Goal: Task Accomplishment & Management: Use online tool/utility

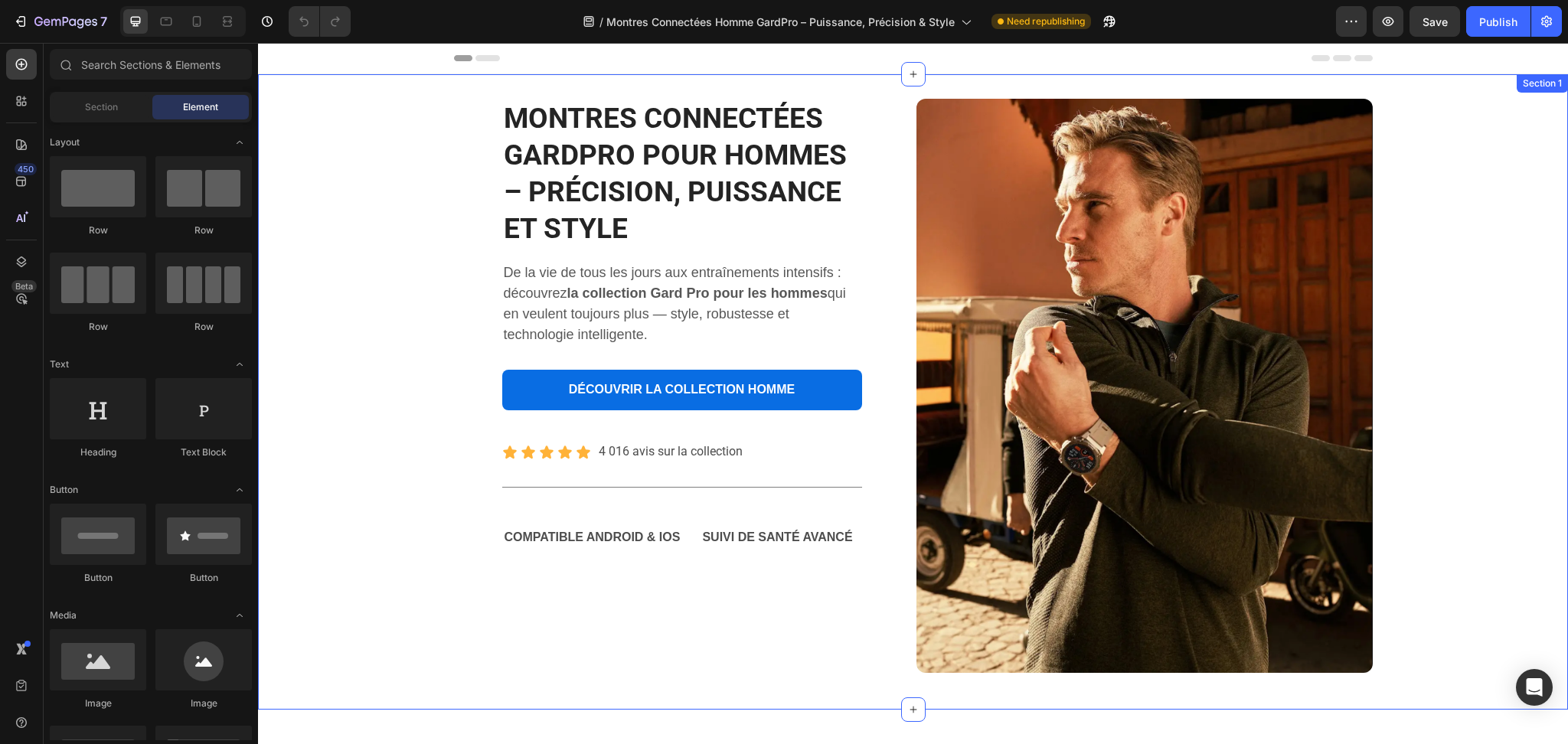
scroll to position [510, 0]
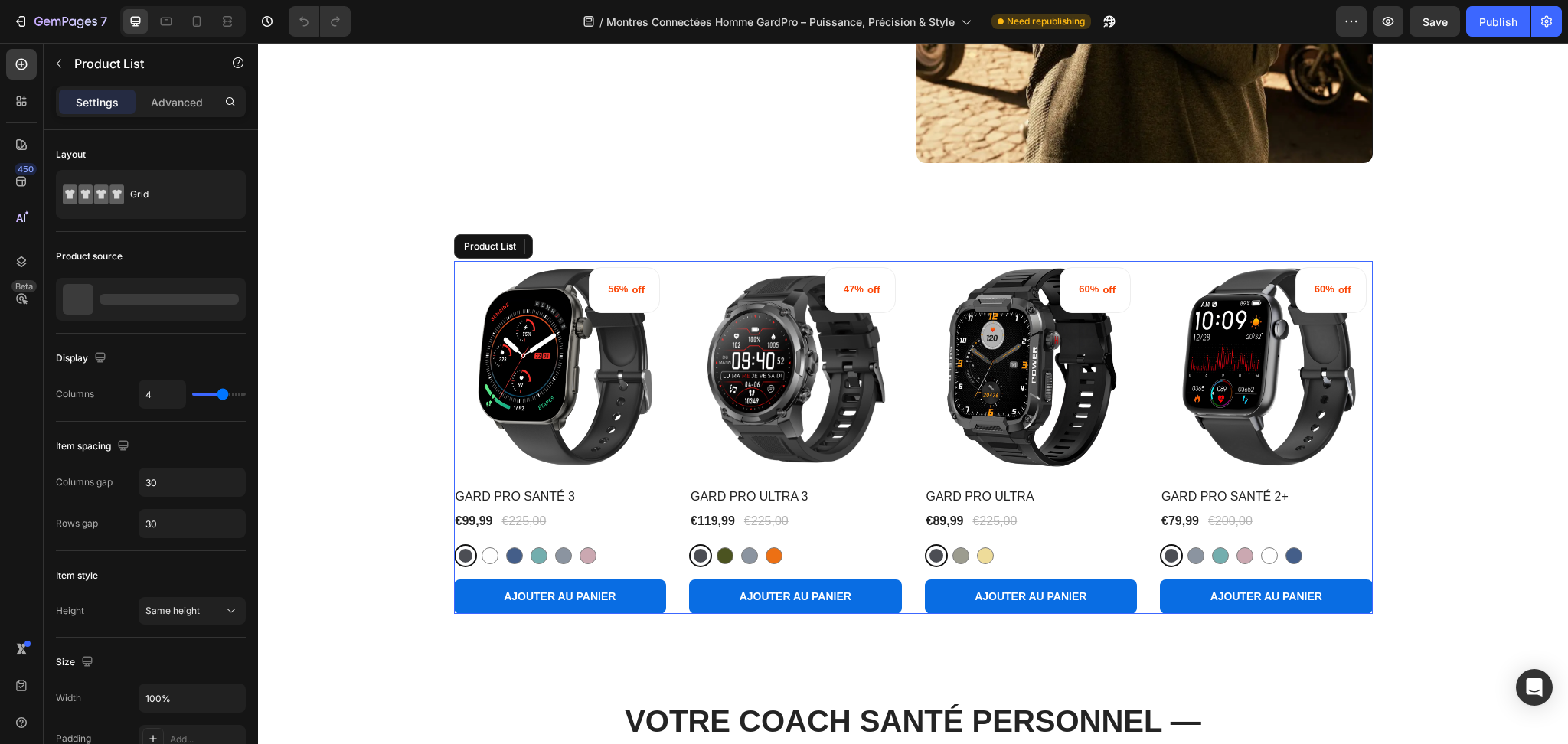
click at [914, 333] on div "56% off (P) Tag (P) Images Row GARD PRO SANTÉ 3 (P) Title €99,99 (P) Price (P) …" at bounding box center [913, 437] width 919 height 353
drag, startPoint x: 1485, startPoint y: 13, endPoint x: 1294, endPoint y: 22, distance: 191.2
click at [1485, 14] on div "Publish" at bounding box center [1498, 22] width 38 height 16
click at [1107, 15] on icon "button" at bounding box center [1108, 21] width 15 height 15
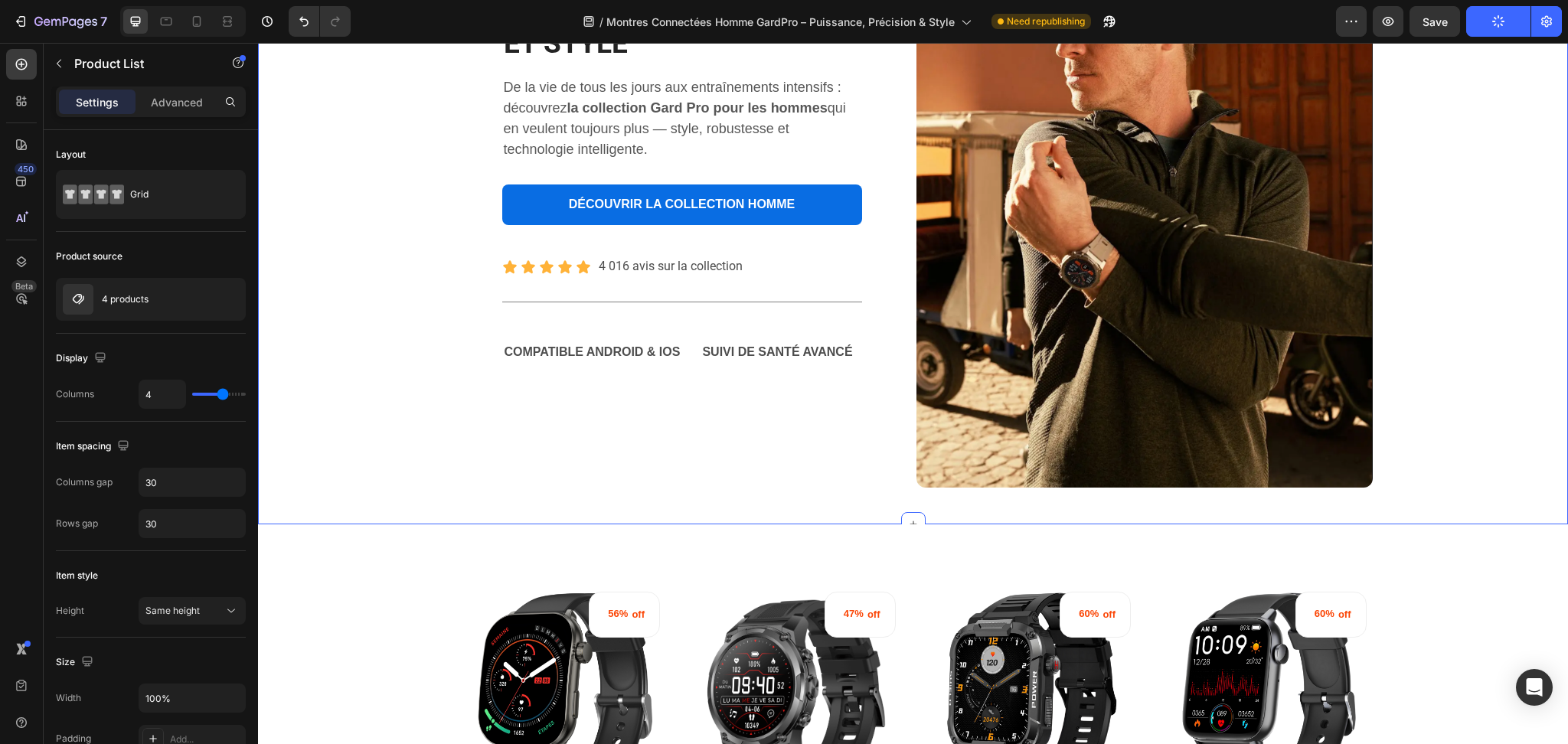
scroll to position [0, 0]
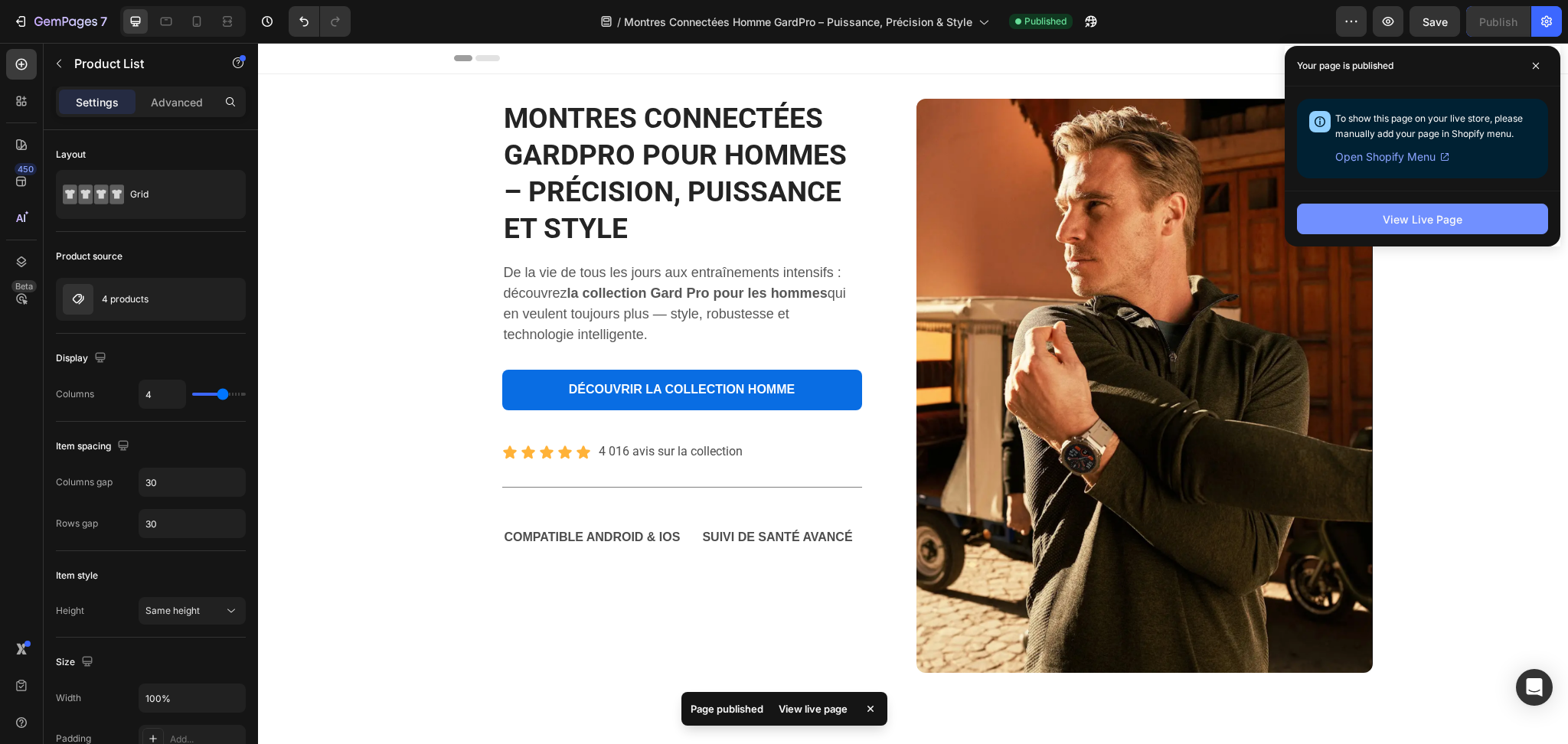
click at [1451, 205] on button "View Live Page" at bounding box center [1423, 219] width 251 height 31
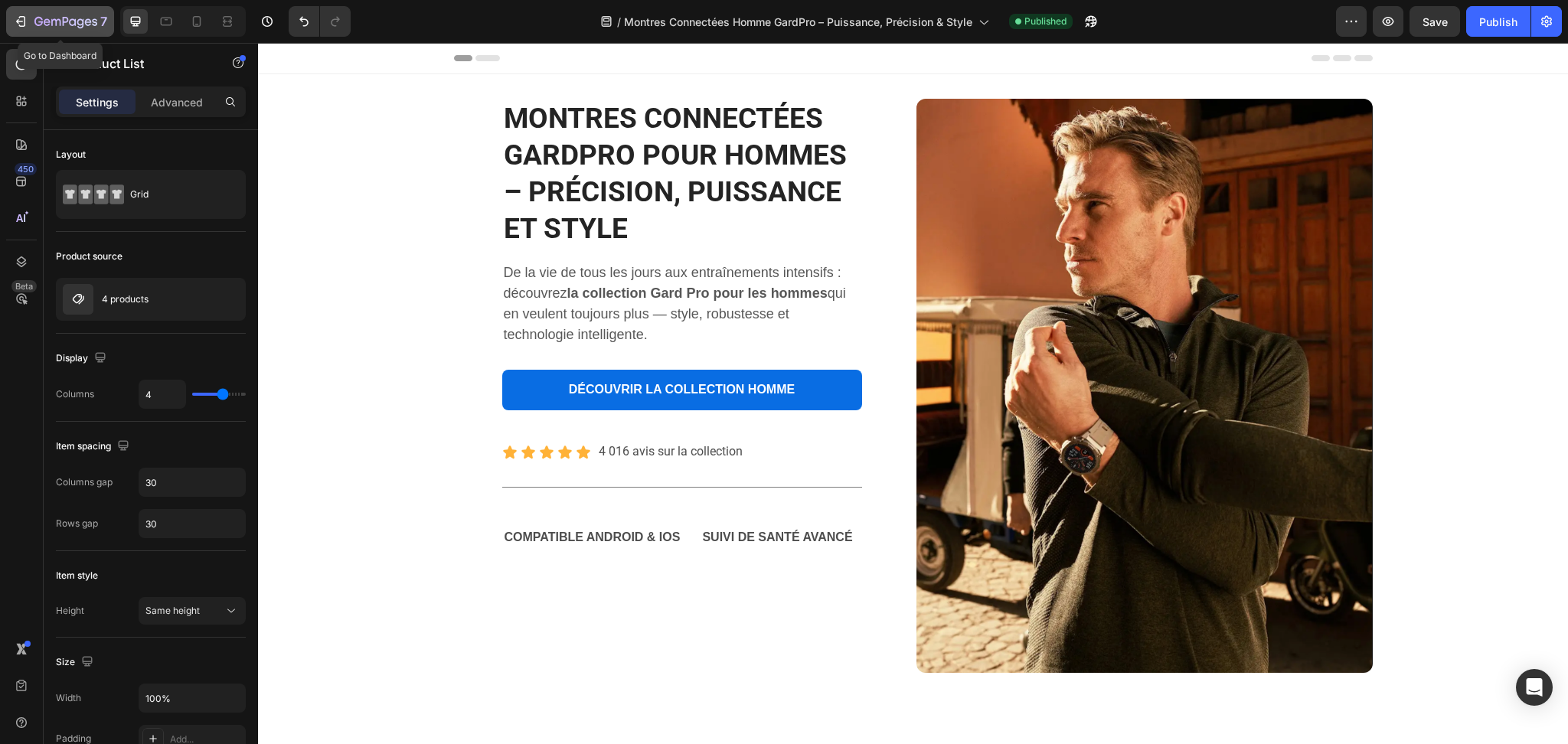
click at [35, 15] on div "7" at bounding box center [71, 21] width 73 height 18
